Goal: Navigation & Orientation: Find specific page/section

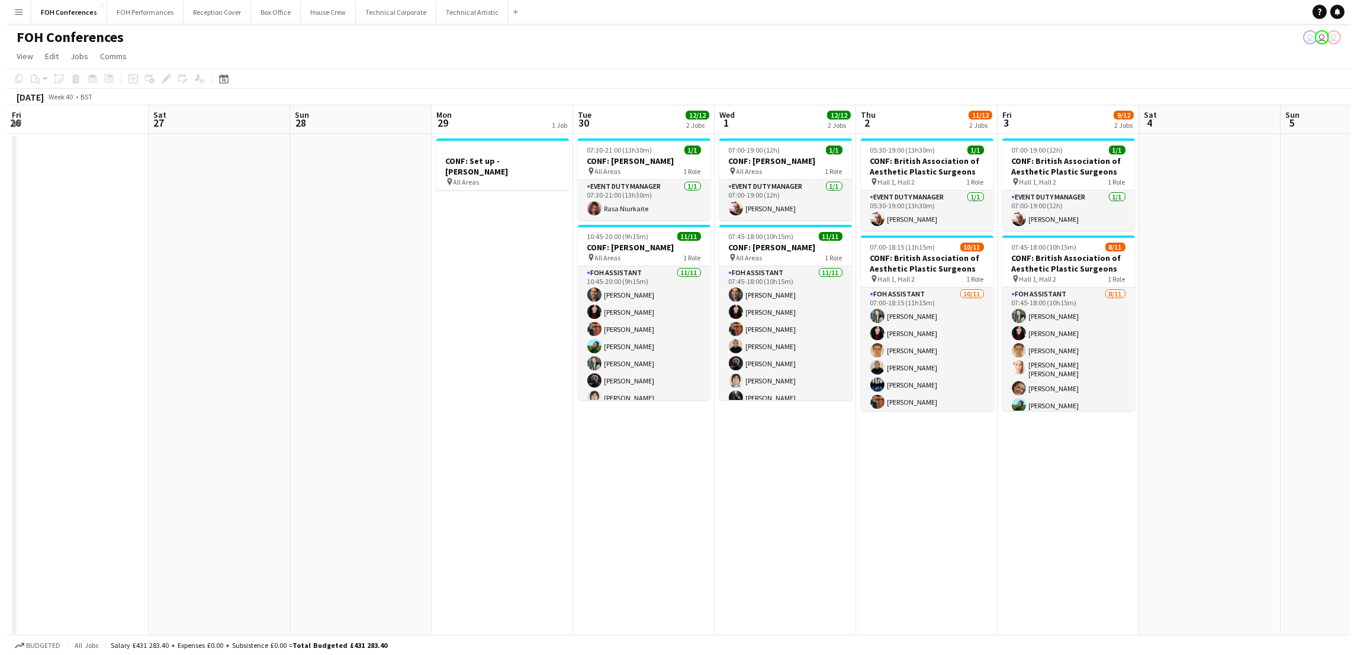
scroll to position [0, 520]
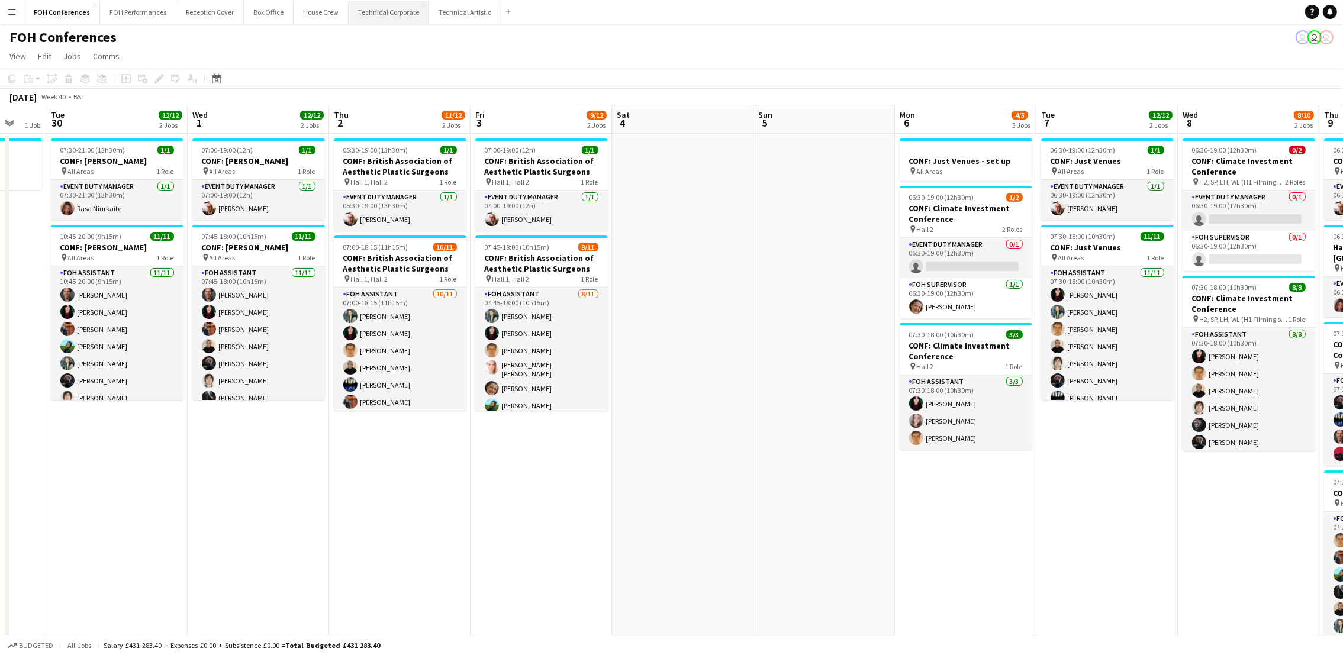
click at [354, 21] on button "Technical Corporate Close" at bounding box center [389, 12] width 81 height 23
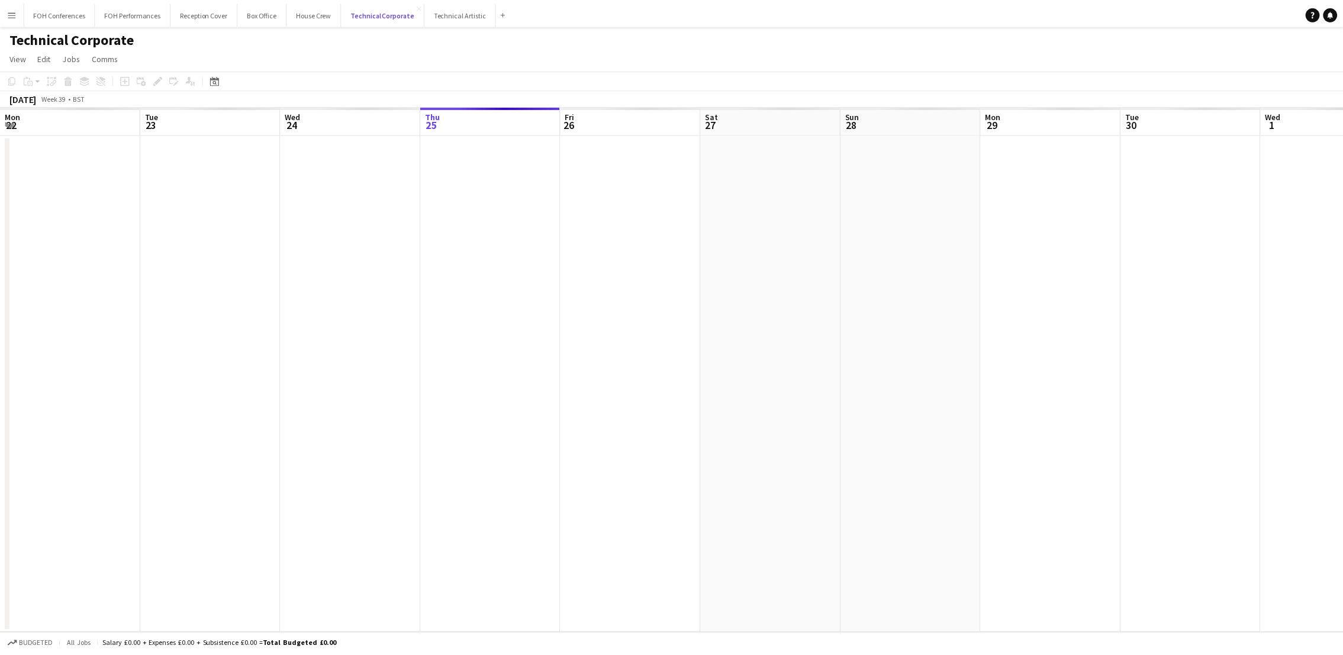
scroll to position [0, 282]
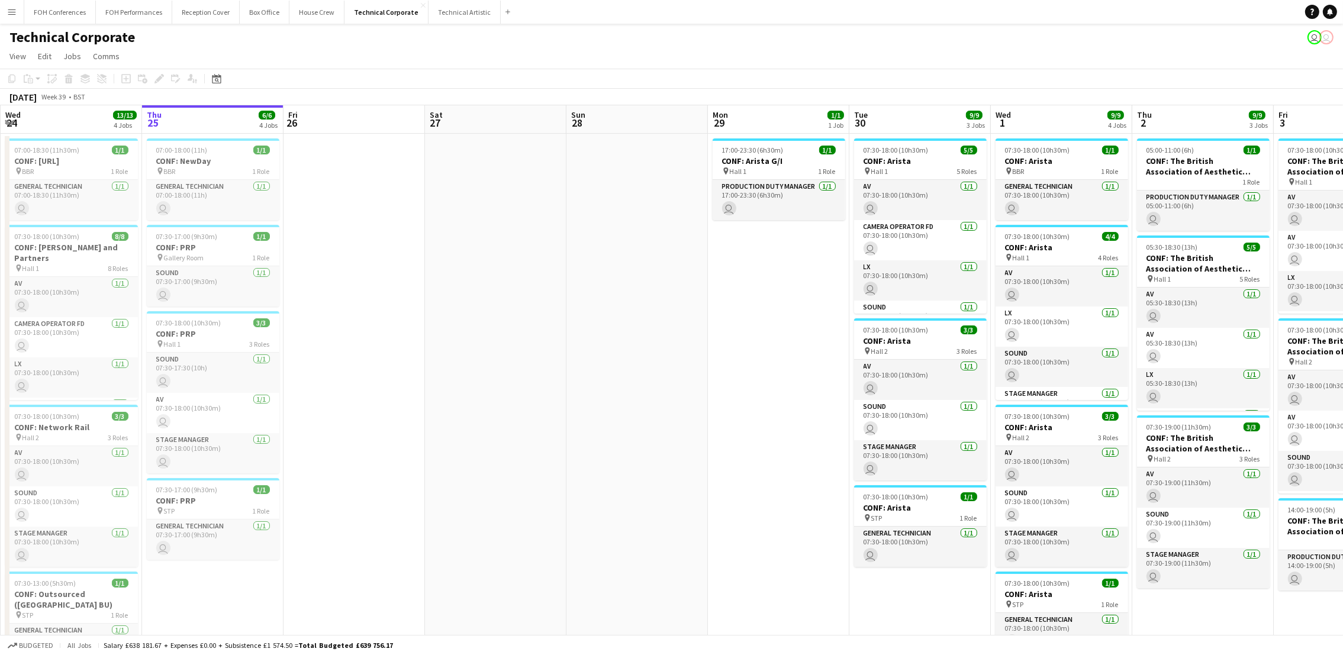
click at [384, 43] on div "Technical Corporate user user" at bounding box center [671, 35] width 1343 height 22
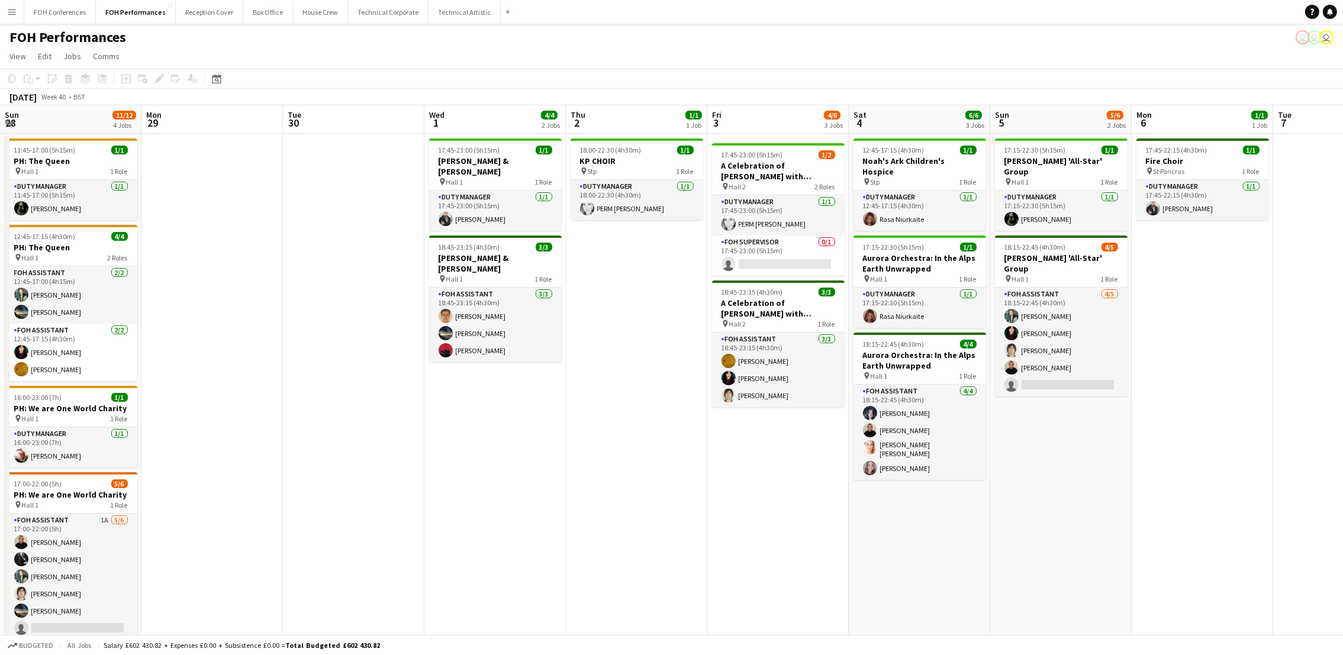
scroll to position [0, 407]
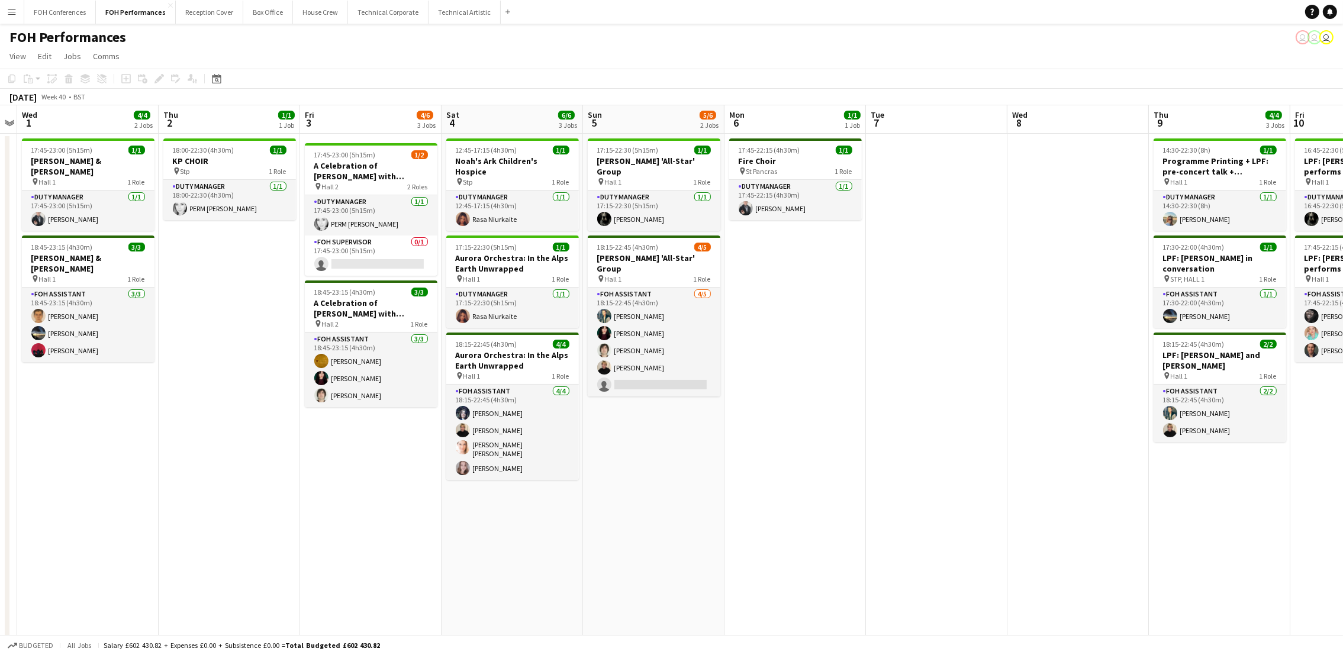
click at [612, 60] on app-page-menu "View Day view expanded Day view collapsed Month view Date picker Jump to today …" at bounding box center [671, 57] width 1343 height 22
